Goal: Task Accomplishment & Management: Manage account settings

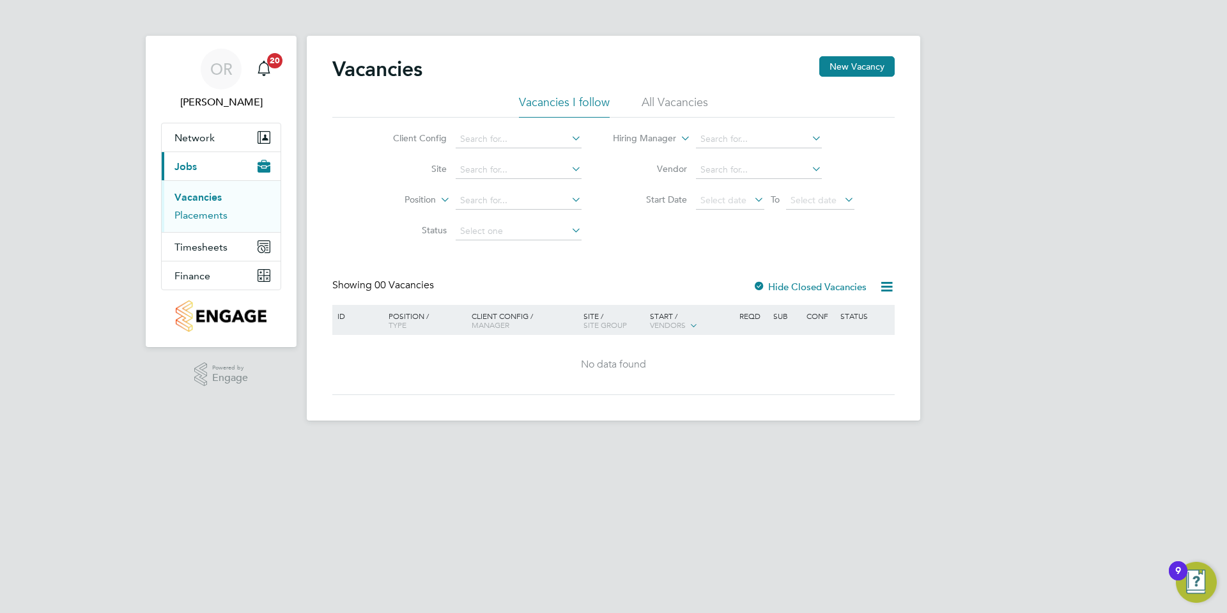
drag, startPoint x: 185, startPoint y: 214, endPoint x: 192, endPoint y: 213, distance: 7.8
click at [185, 214] on link "Placements" at bounding box center [200, 215] width 53 height 12
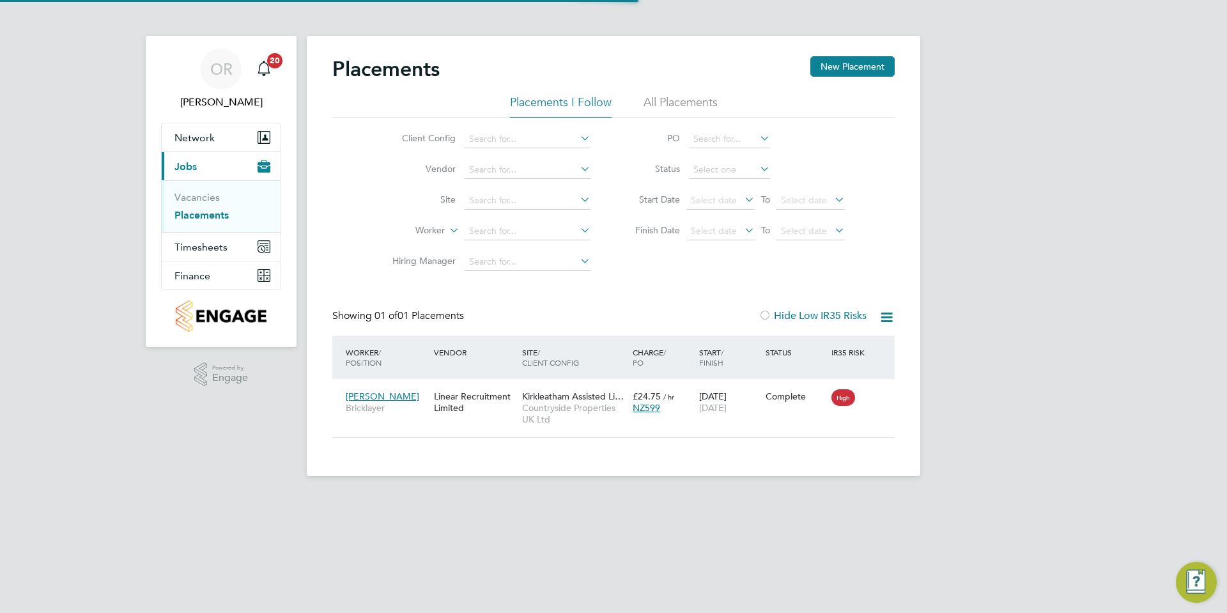
scroll to position [12, 60]
click at [670, 95] on li "All Placements" at bounding box center [680, 106] width 74 height 23
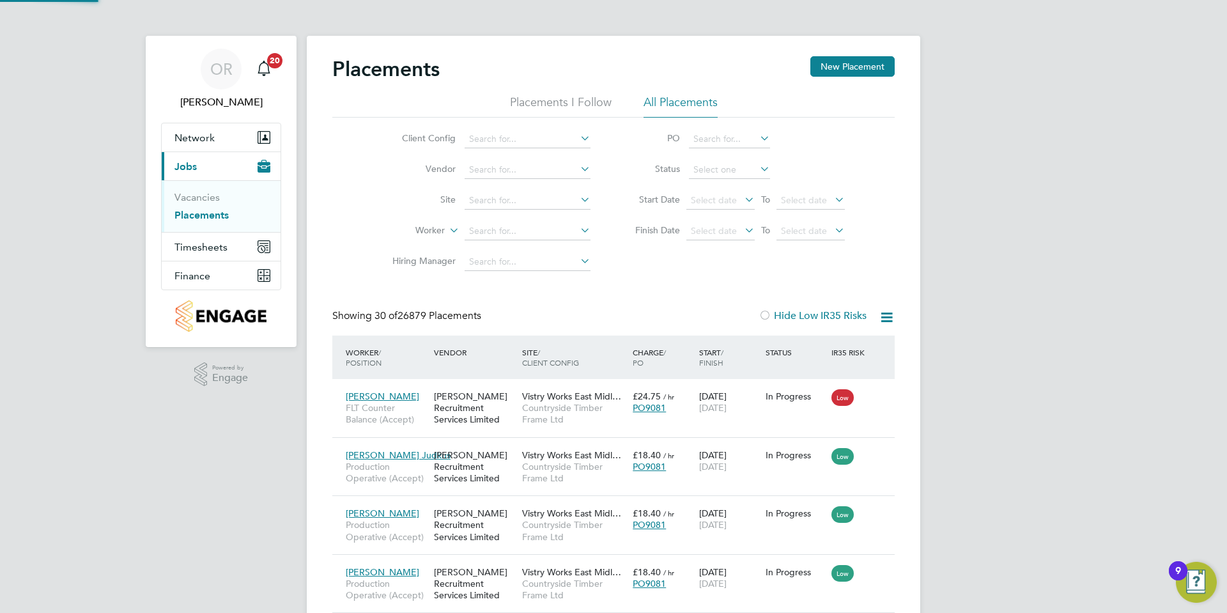
scroll to position [0, 0]
click at [489, 200] on input at bounding box center [527, 201] width 126 height 18
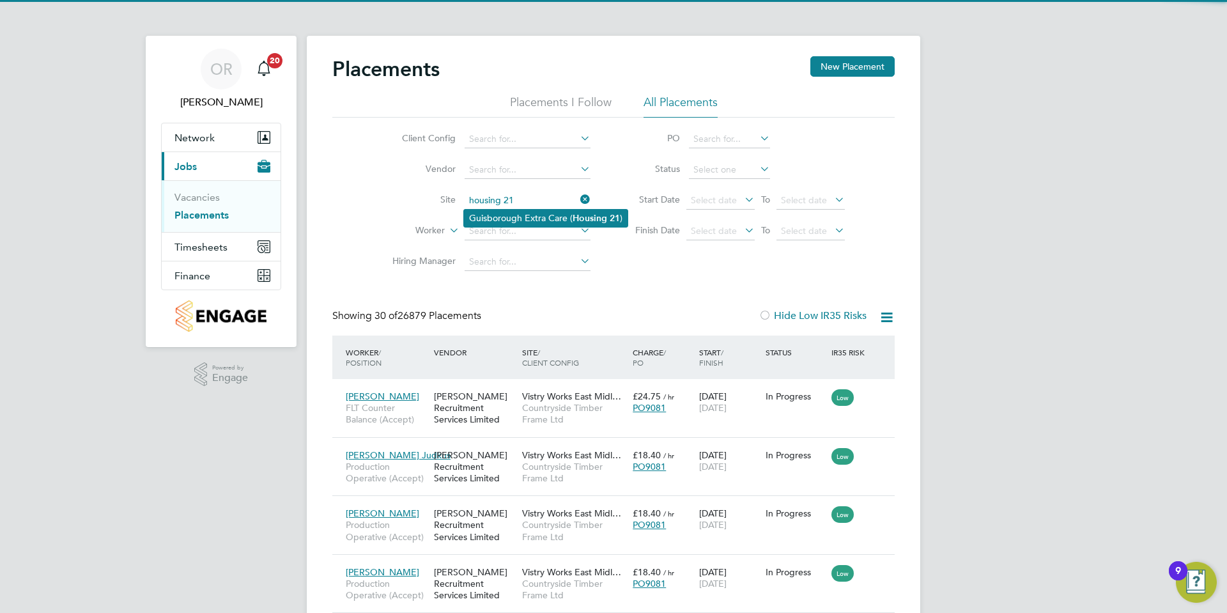
click at [519, 215] on li "Guisborough Extra Care ( Housing 21 )" at bounding box center [546, 218] width 164 height 17
type input "Guisborough Extra Care (Housing 21)"
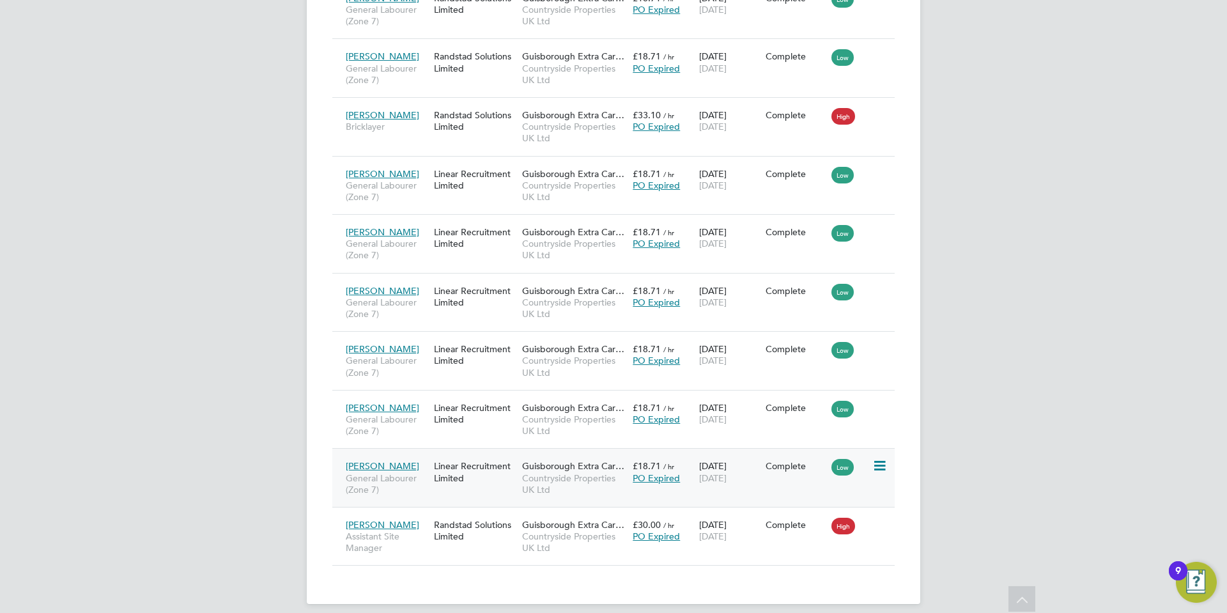
click at [509, 454] on div "Linear Recruitment Limited" at bounding box center [475, 472] width 88 height 36
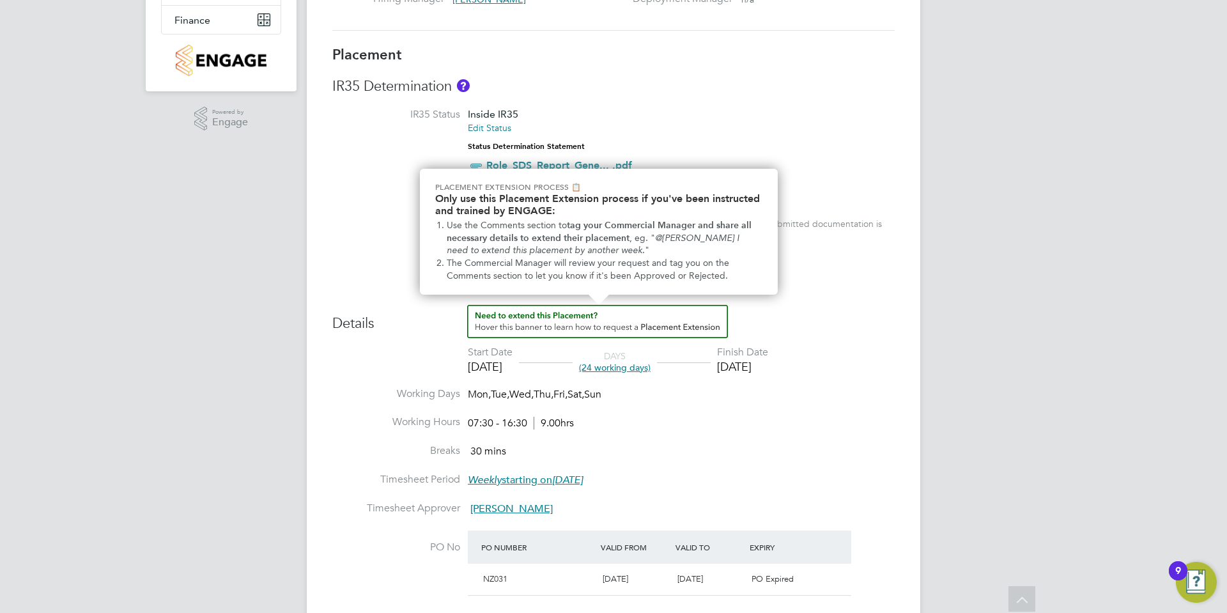
click at [632, 314] on img "How to extend a Placement?" at bounding box center [597, 321] width 261 height 33
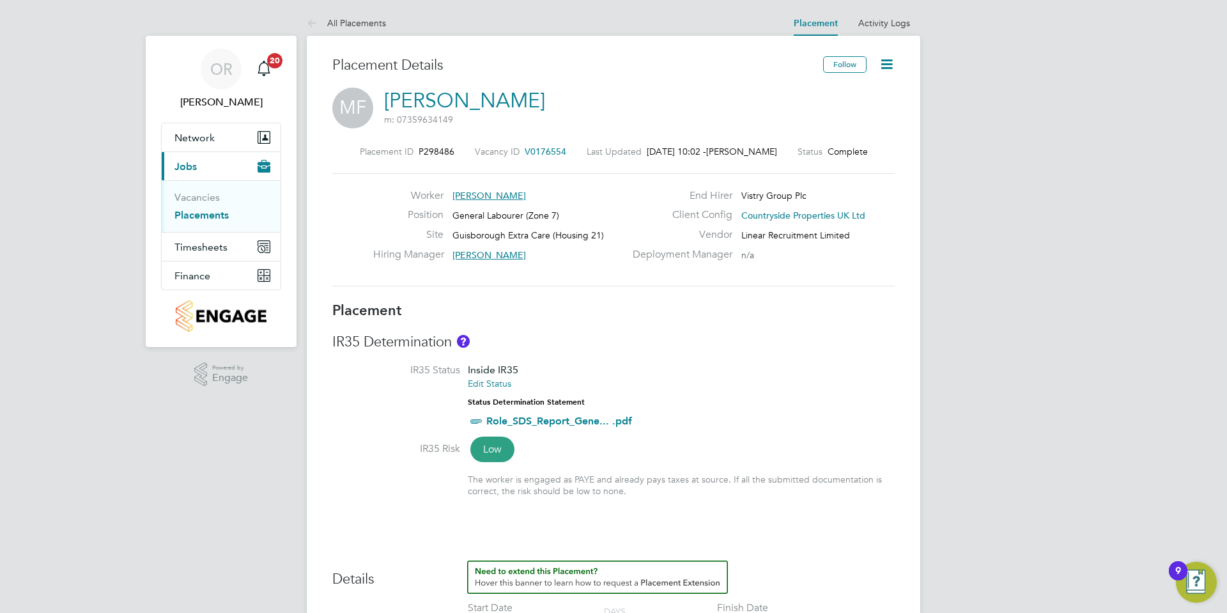
click at [885, 58] on icon at bounding box center [886, 64] width 16 height 16
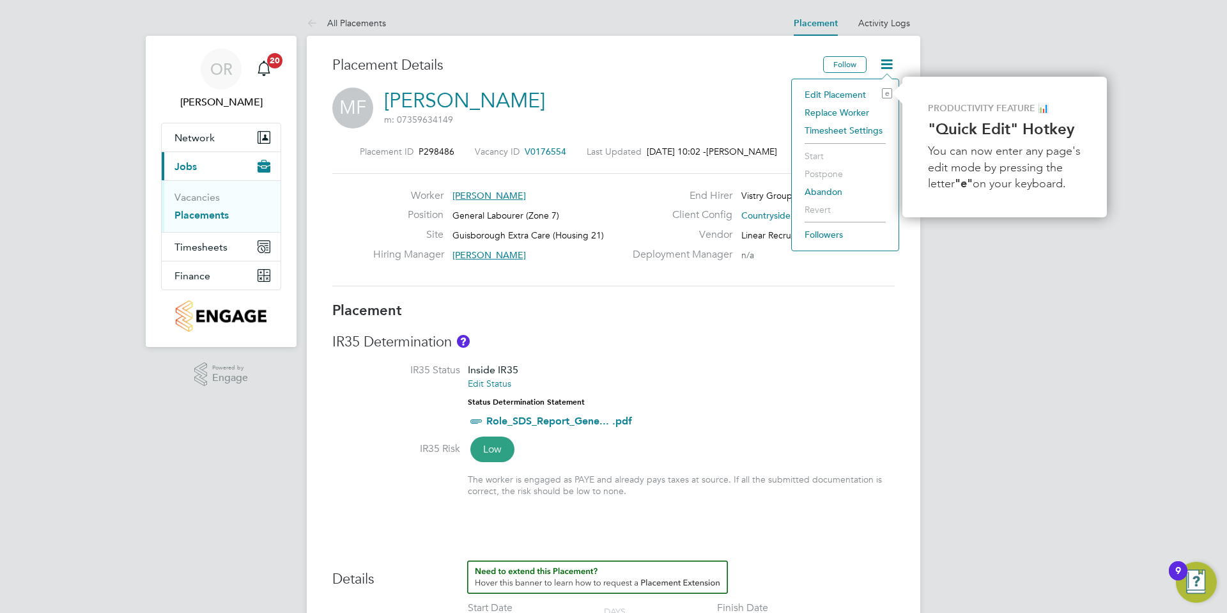
click at [853, 87] on li "Edit Placement e" at bounding box center [845, 95] width 94 height 18
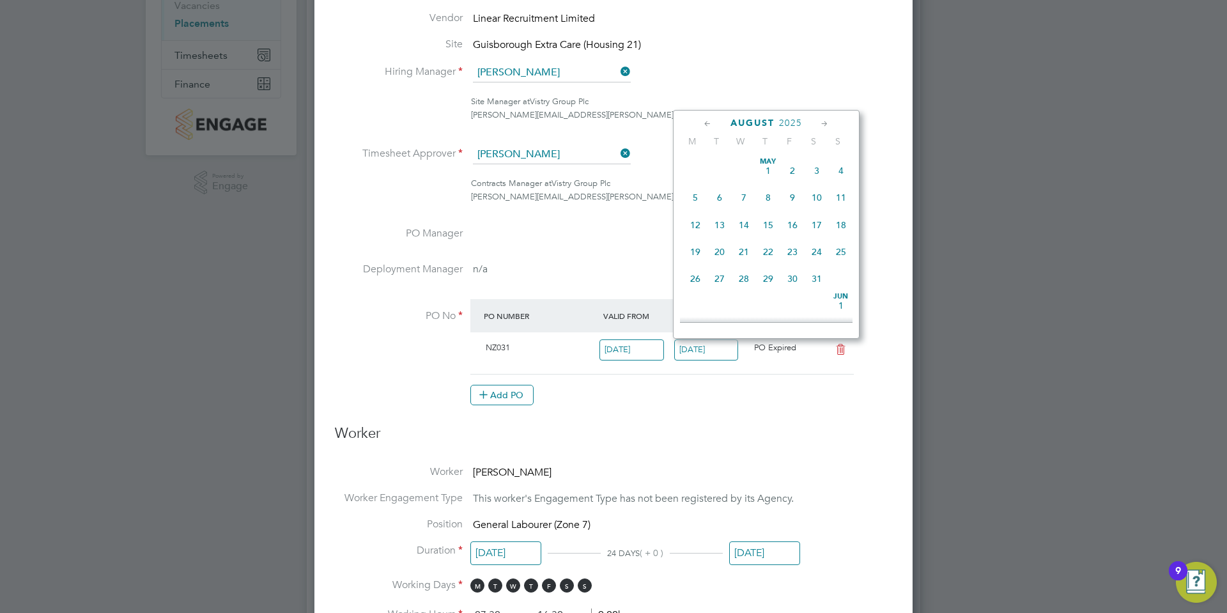
click at [716, 355] on input "[DATE]" at bounding box center [706, 349] width 65 height 21
click at [716, 280] on span "26" at bounding box center [719, 268] width 24 height 24
type input "[DATE]"
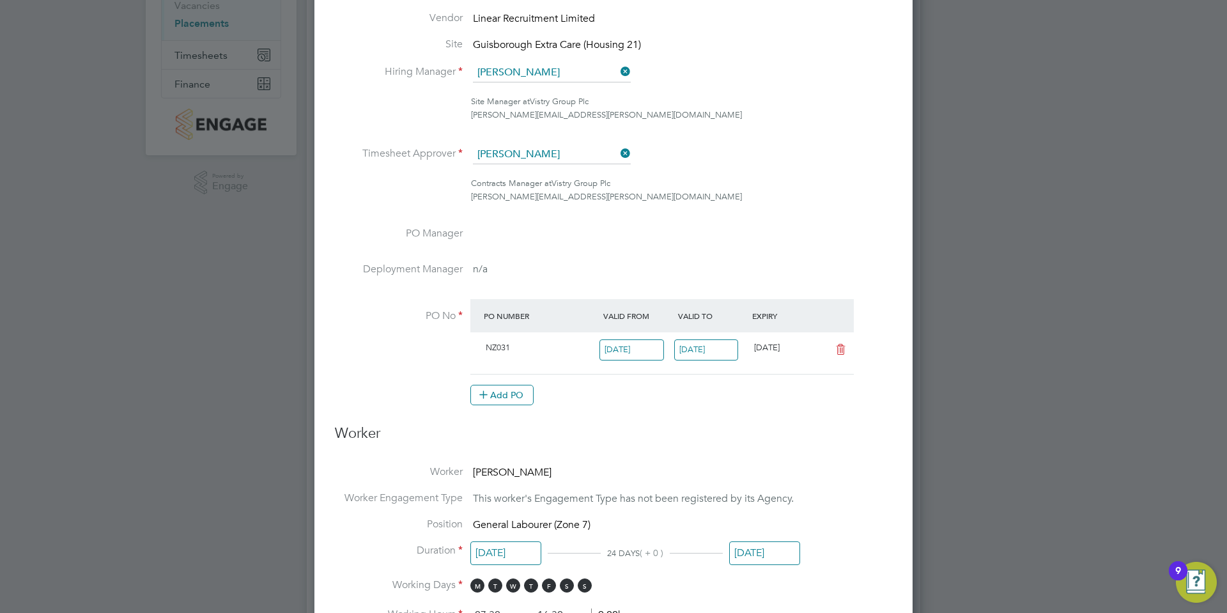
click at [627, 233] on li "PO Manager" at bounding box center [613, 245] width 557 height 36
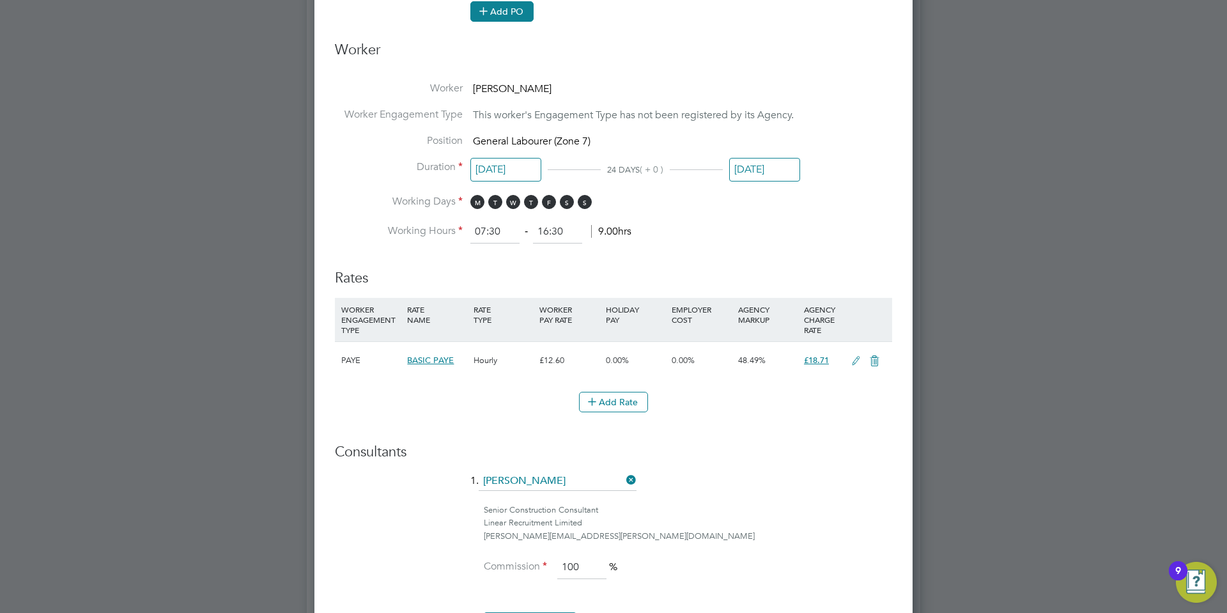
click at [513, 11] on button "Add PO" at bounding box center [501, 11] width 63 height 20
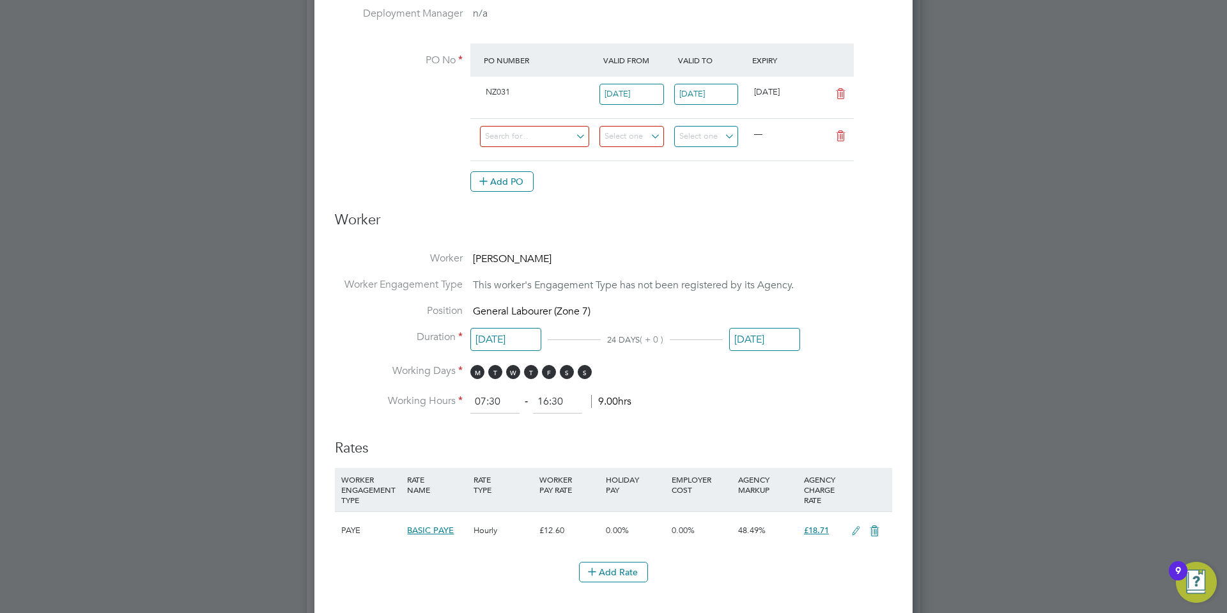
click at [507, 151] on div at bounding box center [539, 139] width 119 height 31
click at [510, 139] on input at bounding box center [534, 136] width 109 height 21
click at [567, 96] on div "NZ031" at bounding box center [539, 92] width 119 height 21
click at [834, 135] on icon at bounding box center [840, 136] width 16 height 10
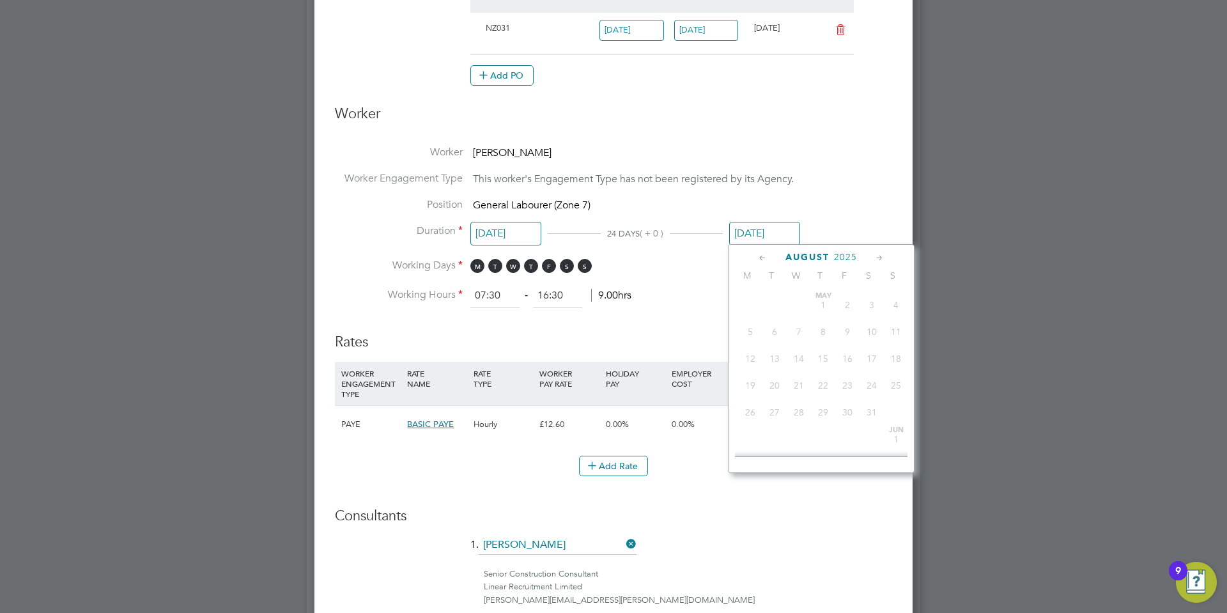
click at [764, 224] on input "[DATE]" at bounding box center [764, 234] width 71 height 24
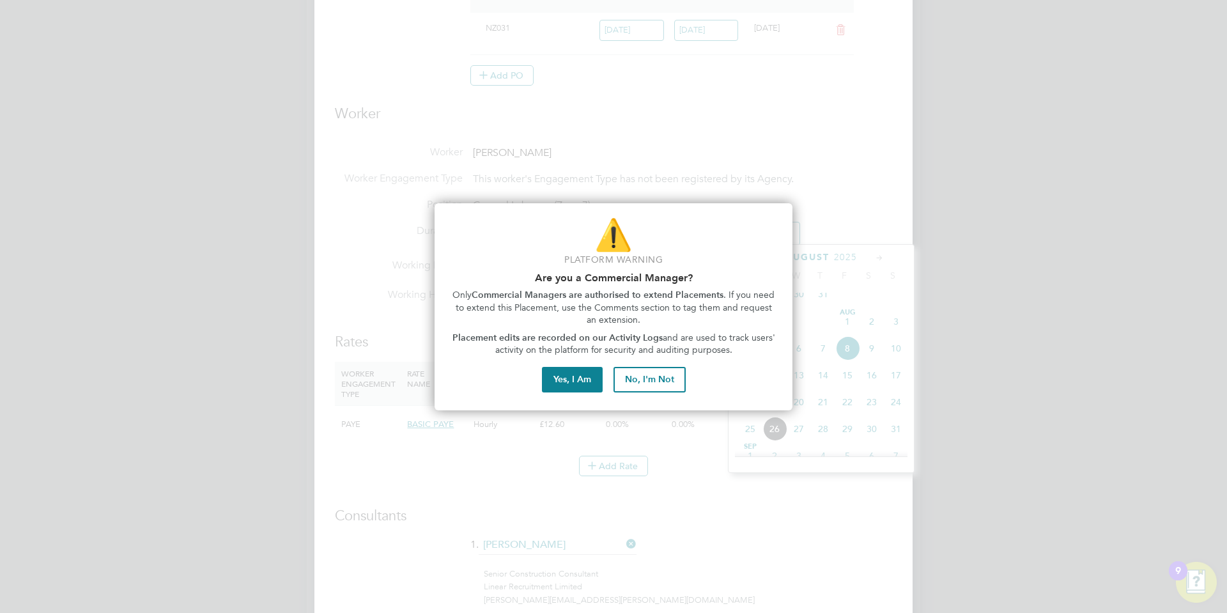
click at [583, 365] on div "⚠️ Platform Warning Are you a Commercial Manager? Only Commercial Managers are …" at bounding box center [613, 306] width 358 height 207
click at [572, 376] on button "Yes, I Am" at bounding box center [572, 380] width 61 height 26
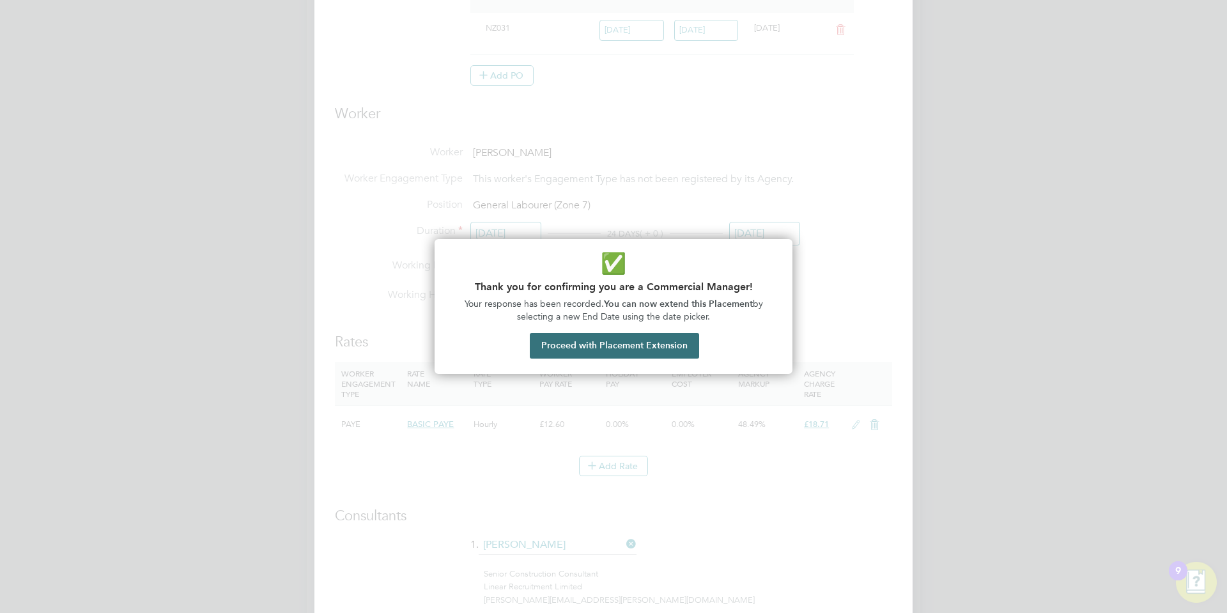
click at [602, 342] on button "Proceed with Placement Extension" at bounding box center [614, 346] width 169 height 26
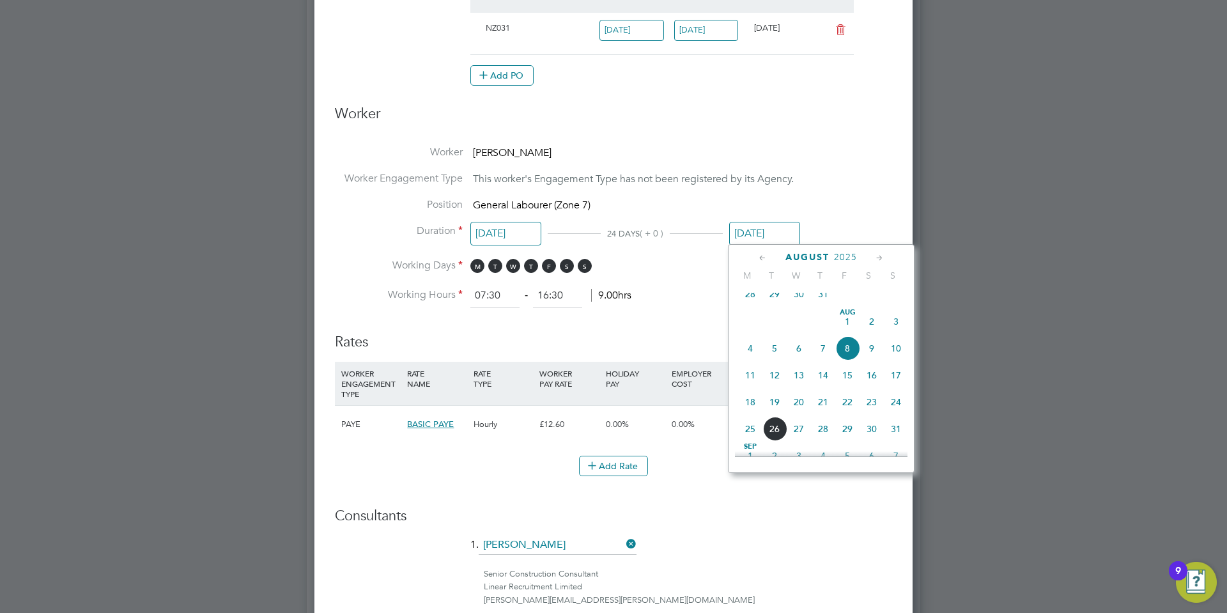
click at [770, 441] on span "26" at bounding box center [774, 429] width 24 height 24
type input "[DATE]"
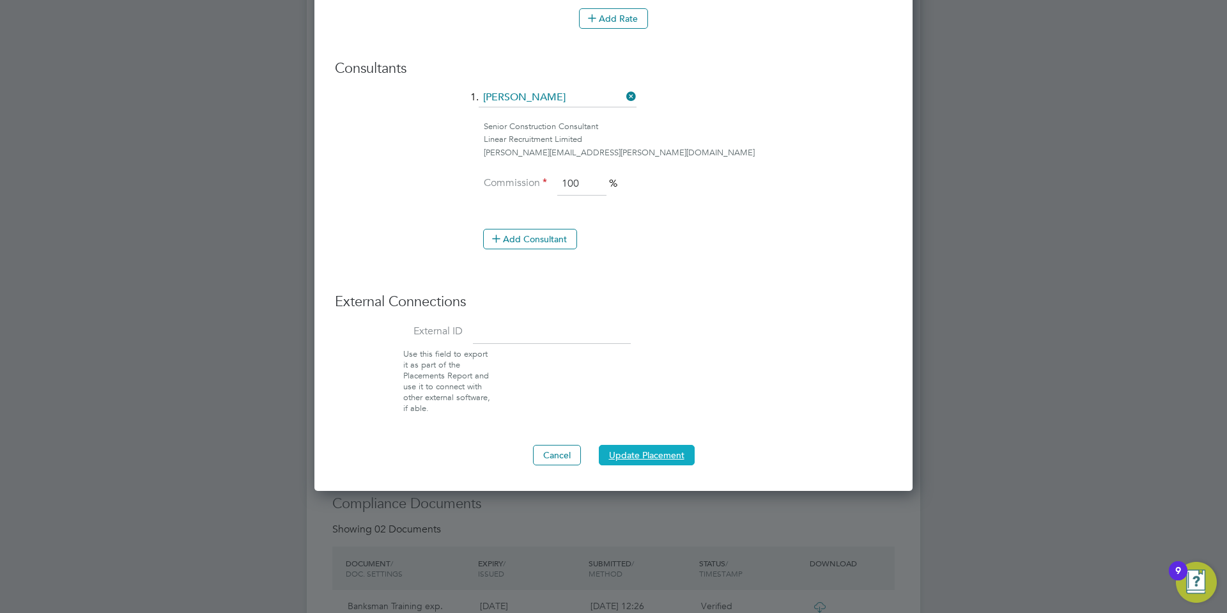
click at [627, 449] on button "Update Placement" at bounding box center [647, 455] width 96 height 20
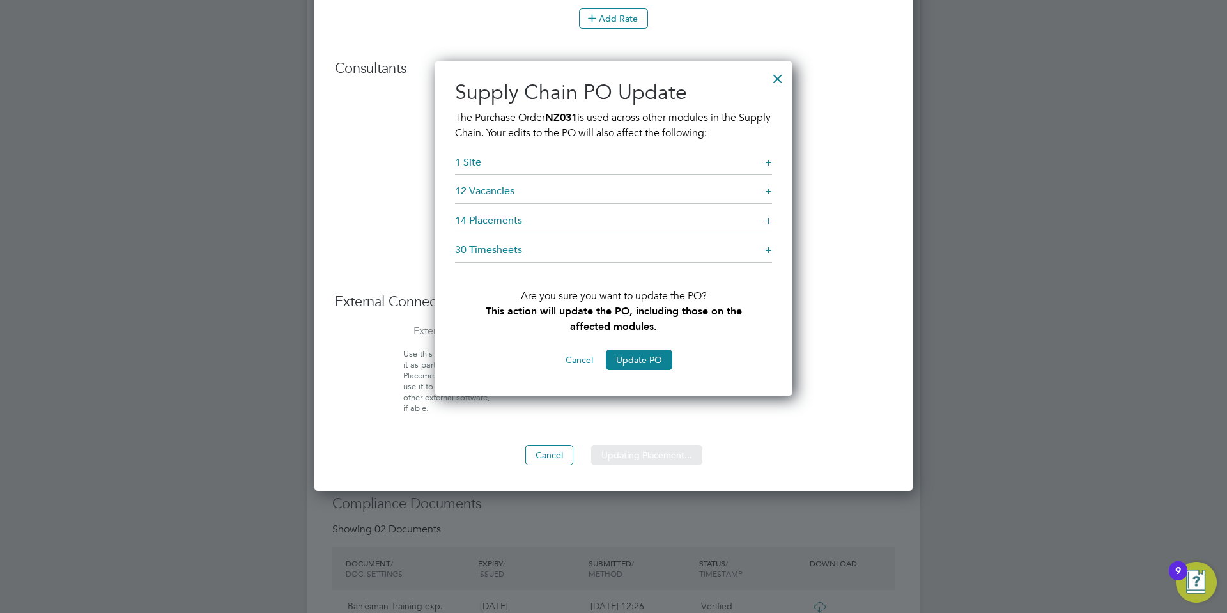
click at [633, 356] on div "Sorry, we are having problems connecting to our services." at bounding box center [613, 175] width 613 height 2246
click at [643, 351] on button "Update PO" at bounding box center [639, 359] width 66 height 20
